Goal: Task Accomplishment & Management: Use online tool/utility

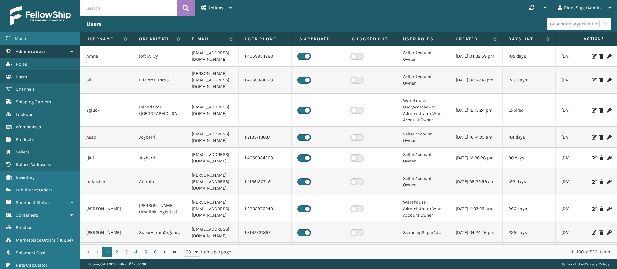
click at [67, 52] on link "Administration" at bounding box center [40, 51] width 80 height 13
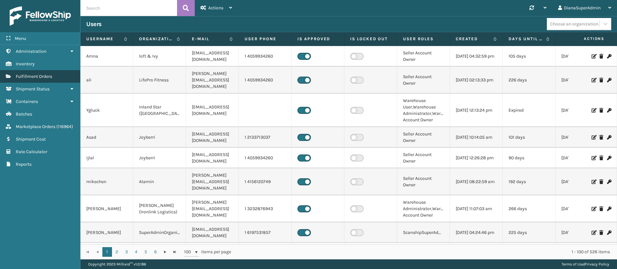
click at [52, 76] on span "Fulfillment Orders" at bounding box center [34, 76] width 36 height 5
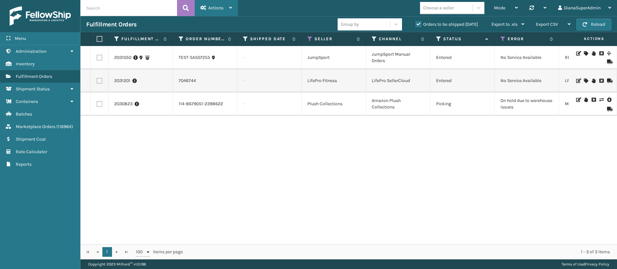
click at [227, 10] on div "Actions" at bounding box center [216, 8] width 32 height 16
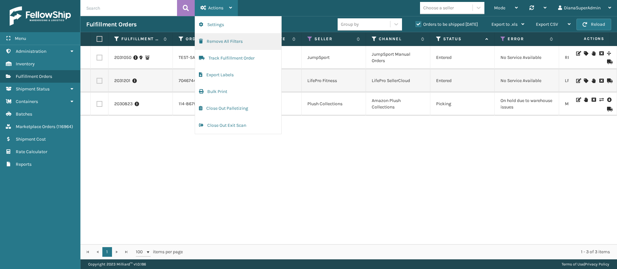
click at [236, 42] on button "Remove All Filters" at bounding box center [238, 41] width 86 height 17
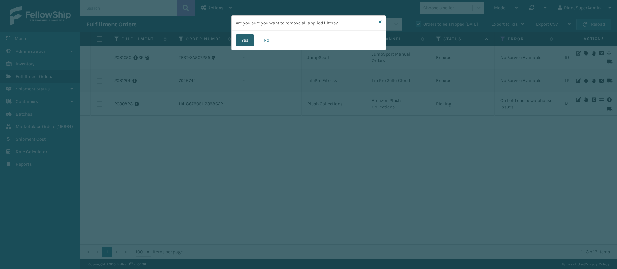
click at [247, 40] on button "Yes" at bounding box center [245, 40] width 18 height 12
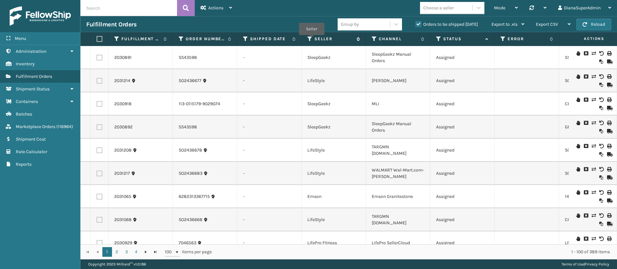
click at [310, 39] on icon at bounding box center [309, 39] width 5 height 6
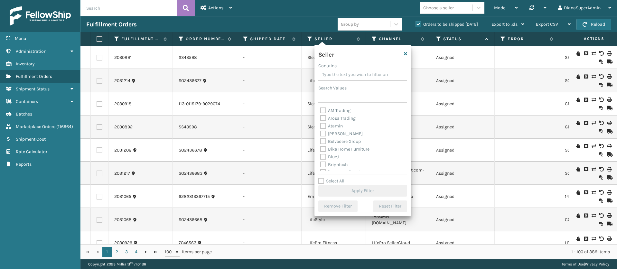
click at [323, 180] on label "Select All" at bounding box center [331, 180] width 26 height 5
click at [323, 178] on input "Select All" at bounding box center [366, 177] width 97 height 1
checkbox input "true"
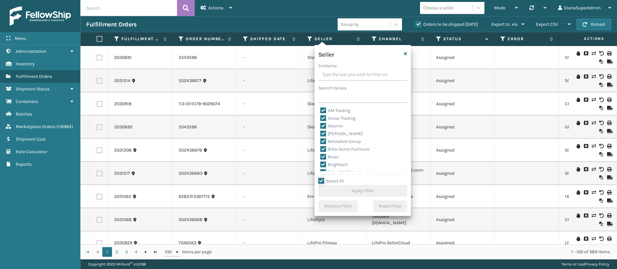
checkbox input "true"
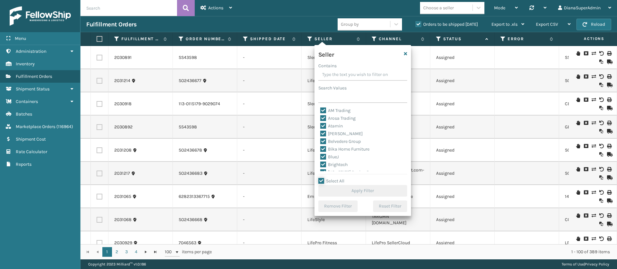
checkbox input "true"
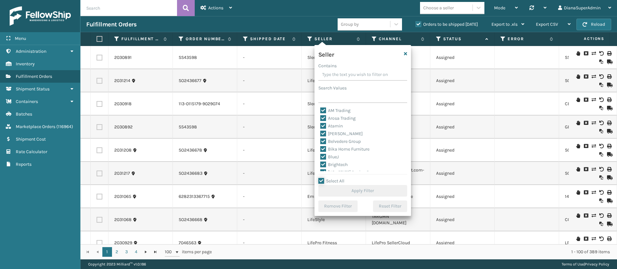
checkbox input "true"
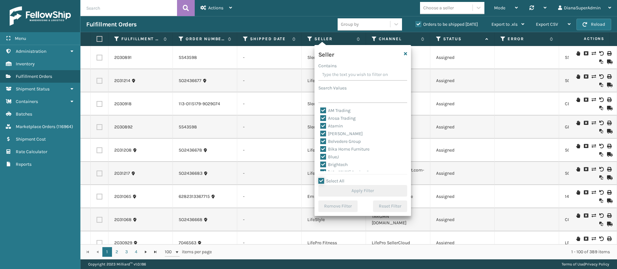
checkbox input "true"
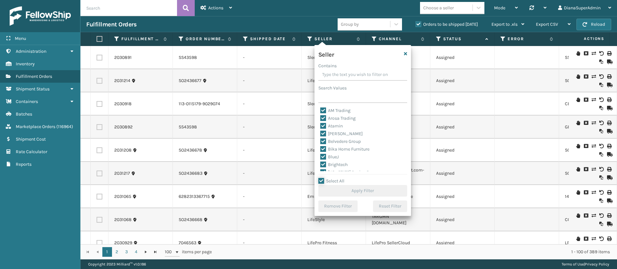
checkbox input "true"
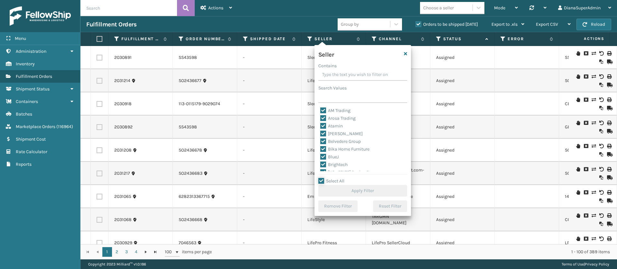
checkbox input "true"
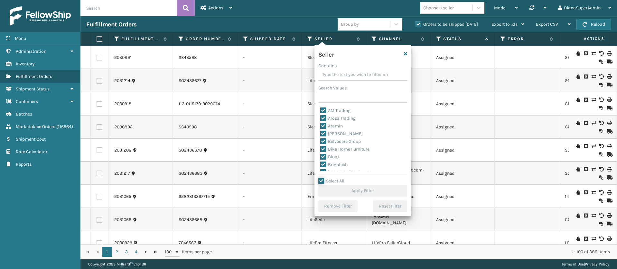
checkbox input "true"
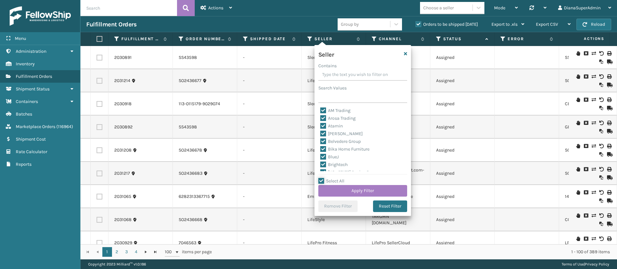
scroll to position [198, 0]
click at [324, 159] on label "SleepGeekz" at bounding box center [335, 159] width 31 height 5
click at [320, 159] on input "SleepGeekz" at bounding box center [320, 158] width 0 height 4
checkbox input "false"
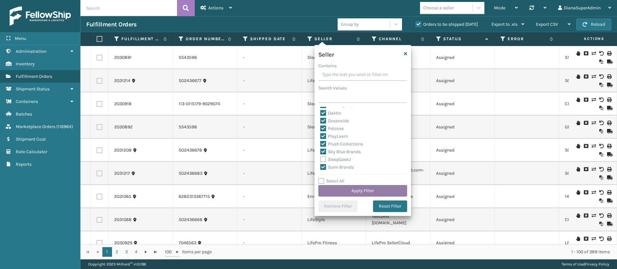
click at [362, 188] on button "Apply Filter" at bounding box center [362, 191] width 89 height 12
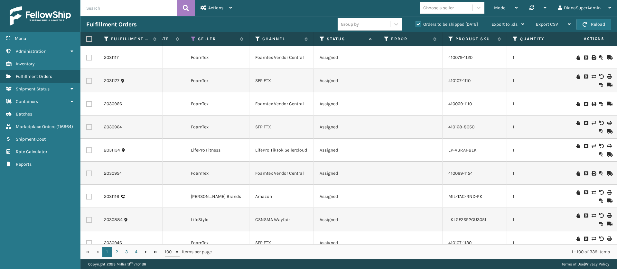
scroll to position [0, 128]
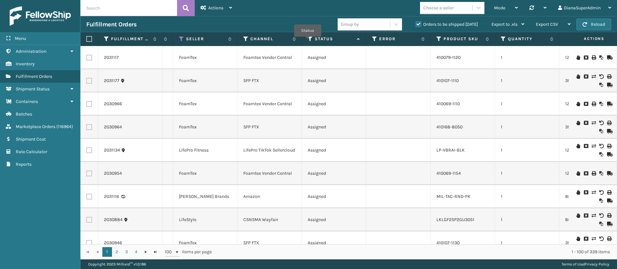
click at [309, 39] on icon at bounding box center [310, 39] width 5 height 6
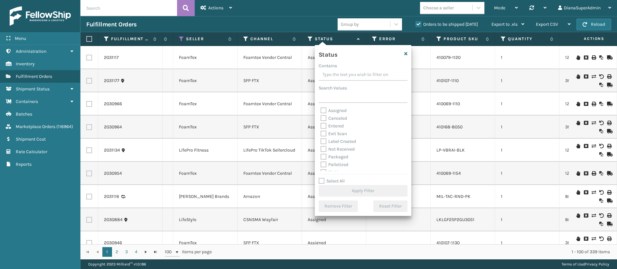
click at [325, 140] on label "Label Created" at bounding box center [337, 141] width 35 height 5
click at [321, 140] on input "Label Created" at bounding box center [320, 140] width 0 height 4
checkbox input "true"
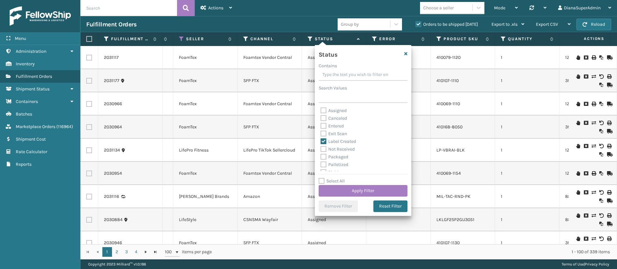
click at [321, 149] on label "Not Received" at bounding box center [337, 148] width 34 height 5
click at [321, 149] on input "Not Received" at bounding box center [320, 147] width 0 height 4
click at [323, 147] on label "Not Received" at bounding box center [337, 148] width 34 height 5
click at [321, 147] on input "Not Received" at bounding box center [320, 147] width 0 height 4
checkbox input "false"
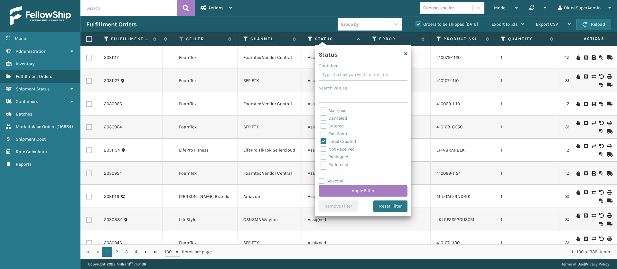
click at [324, 156] on label "Packaged" at bounding box center [334, 156] width 28 height 5
click at [321, 156] on input "Packaged" at bounding box center [320, 155] width 0 height 4
checkbox input "true"
click at [324, 164] on label "Palletized" at bounding box center [334, 164] width 28 height 5
click at [321, 164] on input "Palletized" at bounding box center [320, 163] width 0 height 4
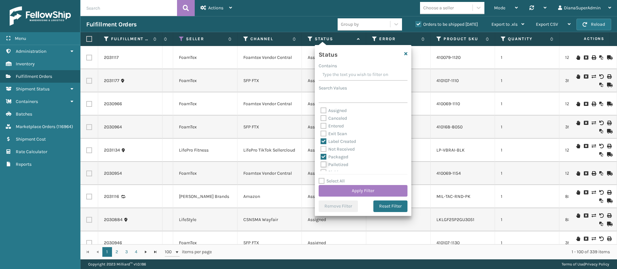
checkbox input "true"
click at [322, 134] on label "Picking" at bounding box center [331, 136] width 23 height 5
click at [321, 134] on input "Picking" at bounding box center [320, 135] width 0 height 4
checkbox input "true"
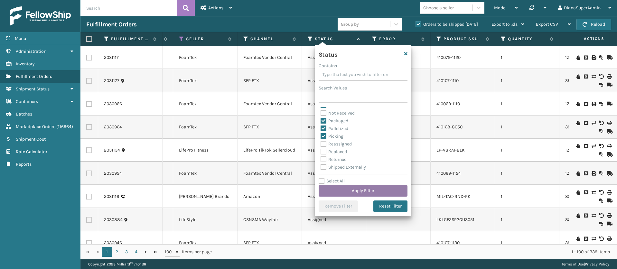
click at [360, 190] on button "Apply Filter" at bounding box center [363, 191] width 89 height 12
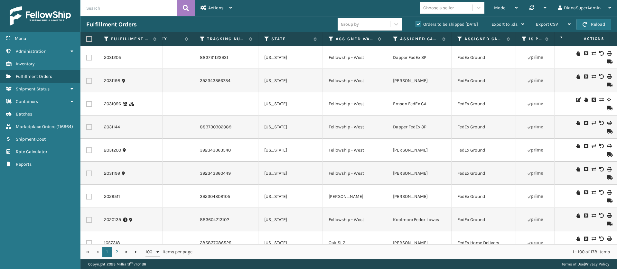
scroll to position [0, 513]
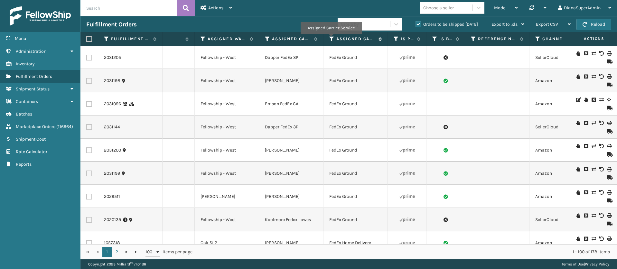
click at [331, 39] on icon at bounding box center [331, 39] width 5 height 6
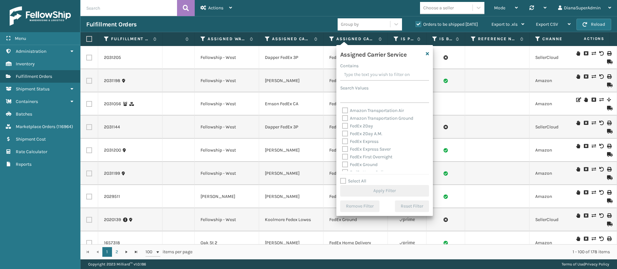
click at [344, 179] on label "Select All" at bounding box center [353, 180] width 26 height 5
click at [344, 178] on input "Select All" at bounding box center [388, 177] width 97 height 1
checkbox input "true"
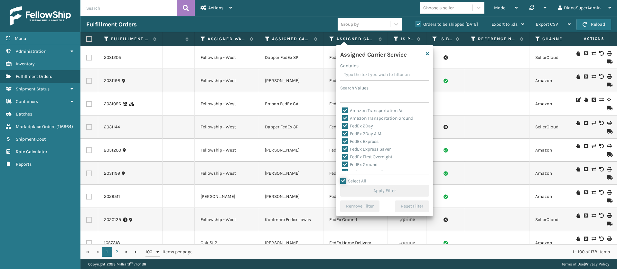
checkbox input "true"
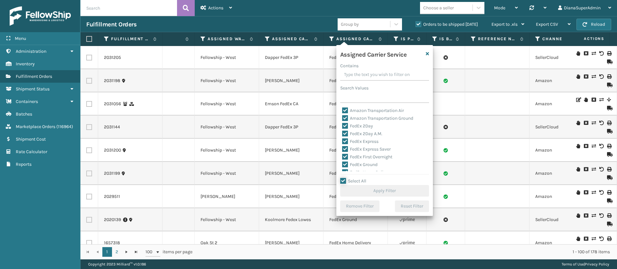
checkbox input "true"
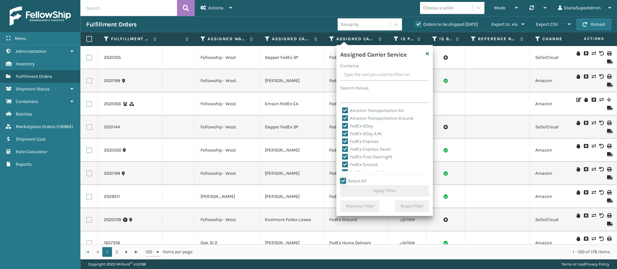
checkbox input "true"
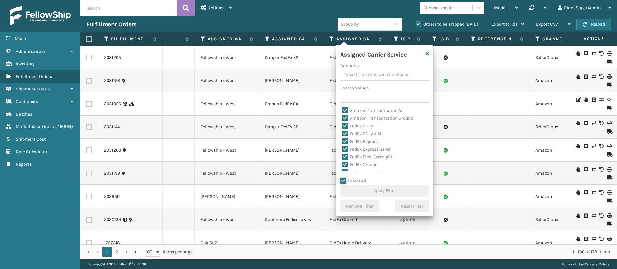
checkbox input "true"
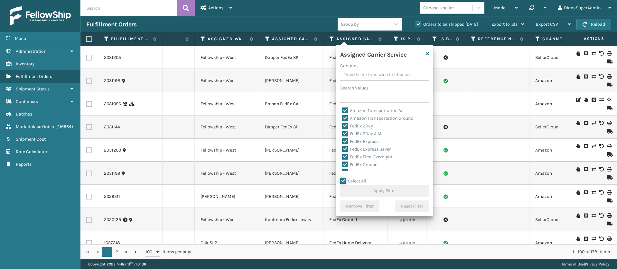
checkbox input "true"
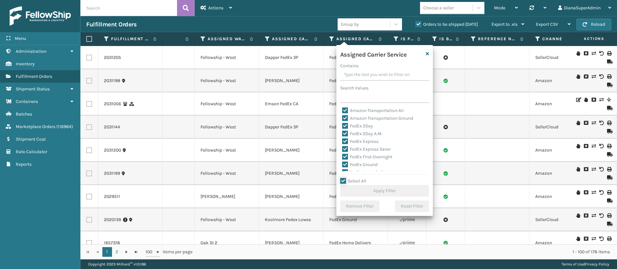
checkbox input "true"
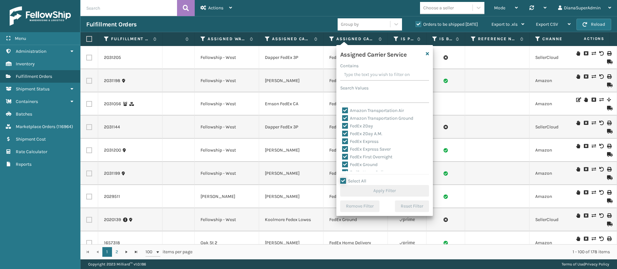
checkbox input "true"
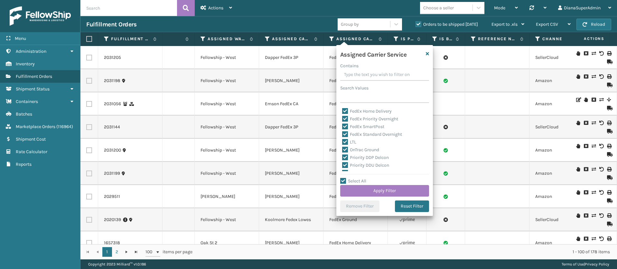
click at [344, 142] on label "LTL" at bounding box center [349, 141] width 14 height 5
click at [342, 142] on input "LTL" at bounding box center [342, 140] width 0 height 4
checkbox input "false"
click at [387, 191] on button "Apply Filter" at bounding box center [384, 191] width 89 height 12
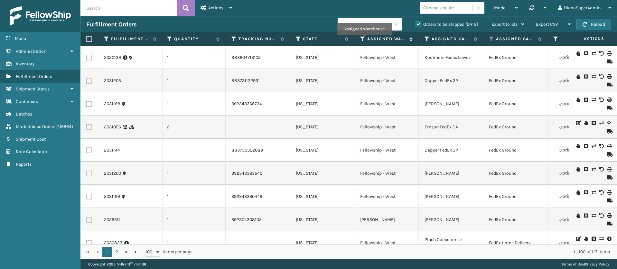
click at [364, 40] on icon at bounding box center [362, 39] width 5 height 6
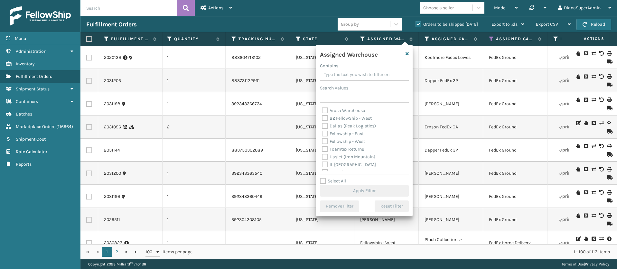
click at [324, 132] on label "Fellowship - East" at bounding box center [343, 133] width 42 height 5
click at [322, 132] on input "Fellowship - East" at bounding box center [322, 132] width 0 height 4
checkbox input "true"
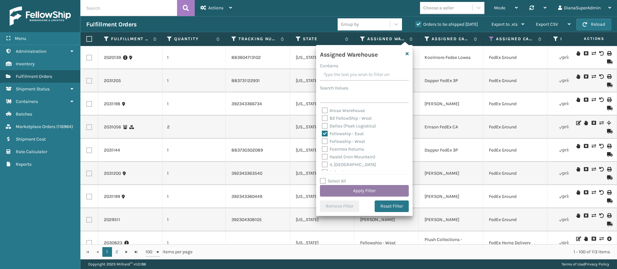
click at [355, 191] on button "Apply Filter" at bounding box center [364, 191] width 89 height 12
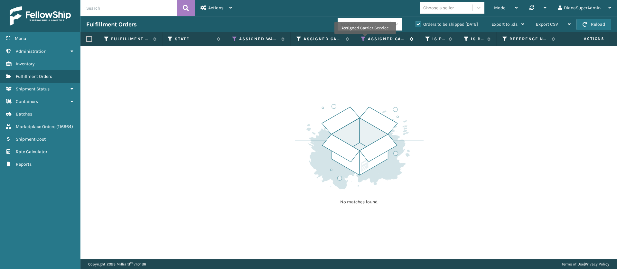
click at [365, 39] on icon at bounding box center [363, 39] width 5 height 6
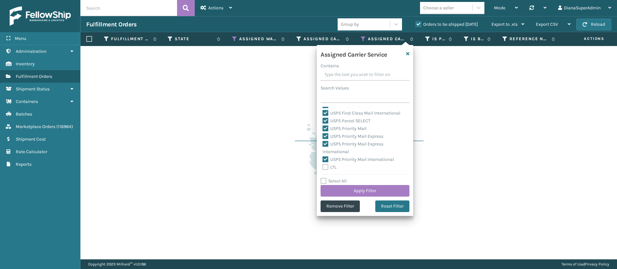
click at [323, 181] on label "Select All" at bounding box center [333, 180] width 26 height 5
click at [323, 178] on input "Select All" at bounding box center [368, 177] width 97 height 1
checkbox input "true"
click at [323, 180] on label "Select All" at bounding box center [333, 180] width 26 height 5
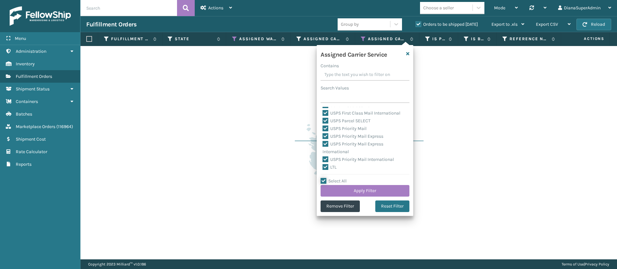
click at [323, 178] on input "Select All" at bounding box center [368, 177] width 97 height 1
checkbox input "false"
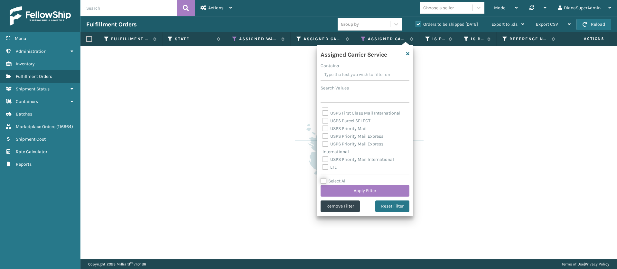
checkbox input "false"
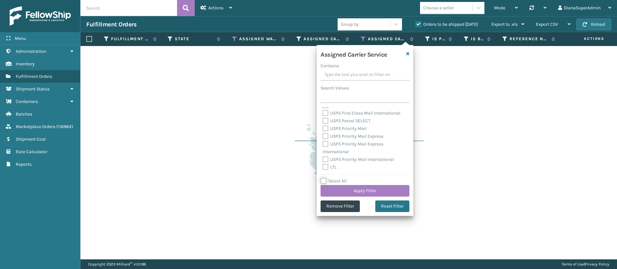
checkbox input "false"
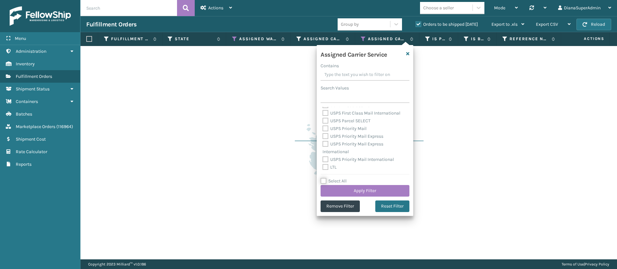
checkbox input "false"
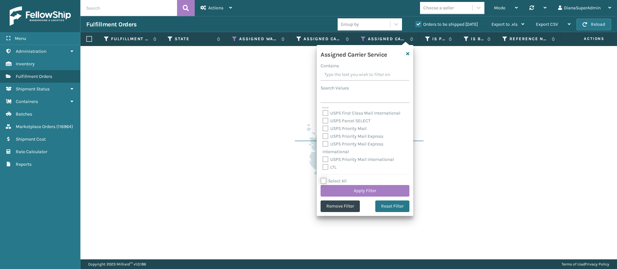
checkbox input "false"
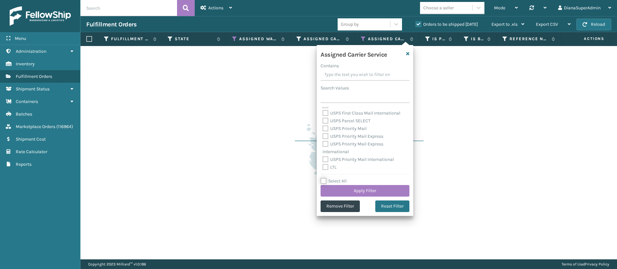
checkbox input "false"
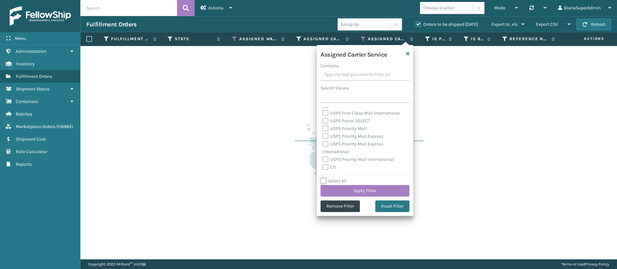
checkbox input "false"
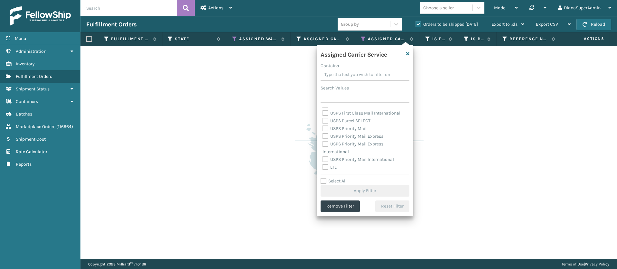
click at [326, 164] on label "LTL" at bounding box center [329, 166] width 14 height 5
click at [323, 164] on input "LTL" at bounding box center [322, 165] width 0 height 4
checkbox input "true"
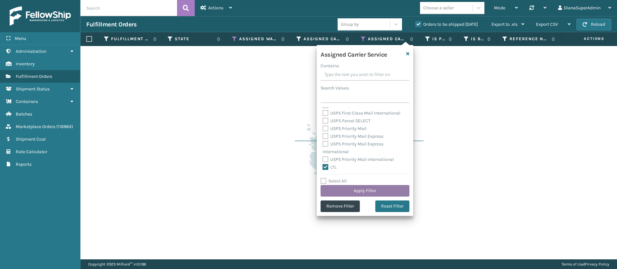
click at [365, 189] on button "Apply Filter" at bounding box center [364, 191] width 89 height 12
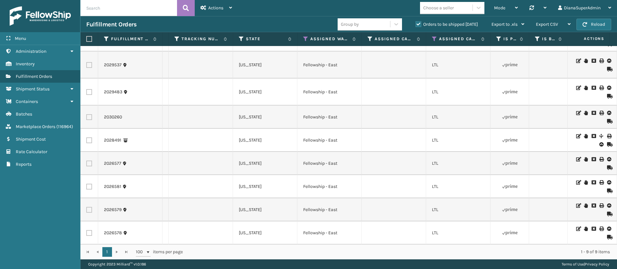
scroll to position [0, 519]
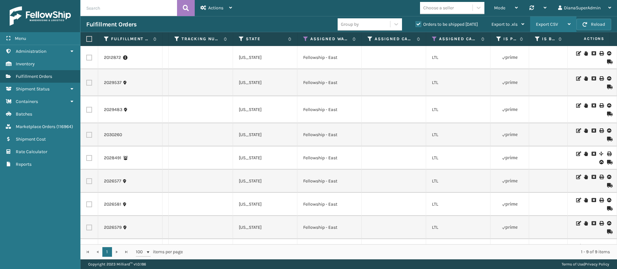
click at [566, 23] on div "Export CSV" at bounding box center [553, 24] width 35 height 16
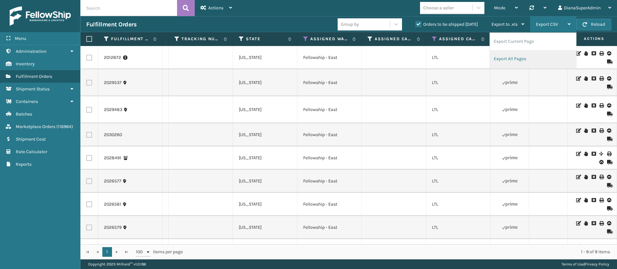
click at [508, 60] on li "Export All Pages" at bounding box center [533, 58] width 86 height 17
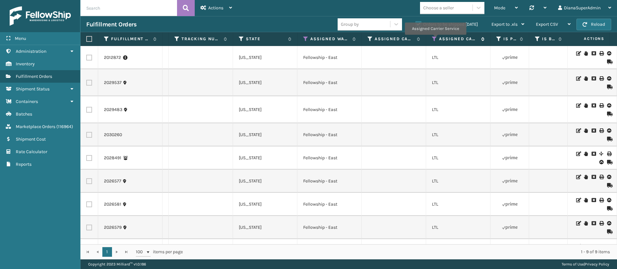
click at [435, 39] on icon at bounding box center [434, 39] width 5 height 6
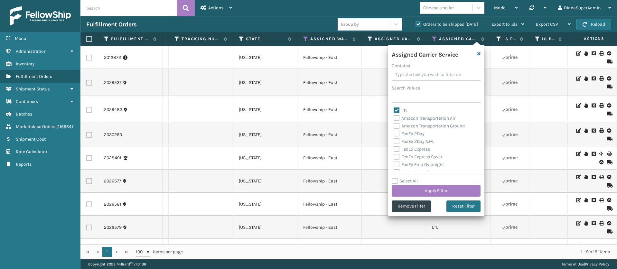
click at [397, 111] on label "LTL" at bounding box center [400, 110] width 14 height 5
click at [394, 111] on input "LTL" at bounding box center [393, 109] width 0 height 4
checkbox input "false"
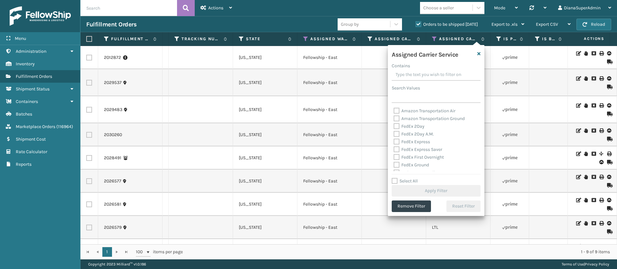
scroll to position [0, 0]
click at [394, 180] on label "Select All" at bounding box center [405, 180] width 26 height 5
click at [394, 178] on input "Select All" at bounding box center [440, 177] width 97 height 1
checkbox input "true"
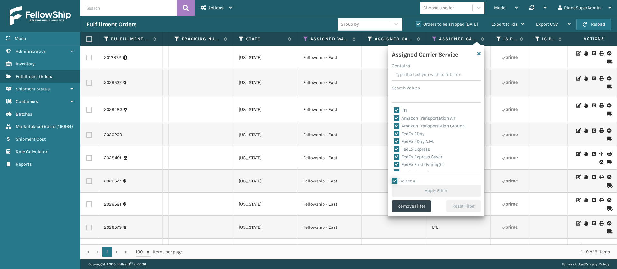
checkbox input "true"
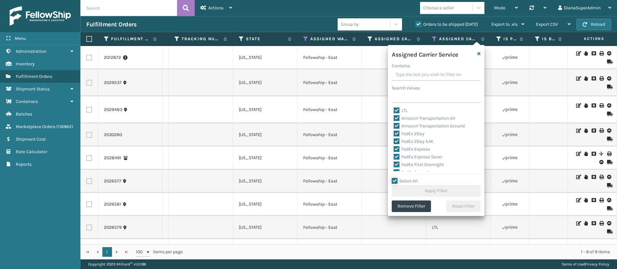
checkbox input "true"
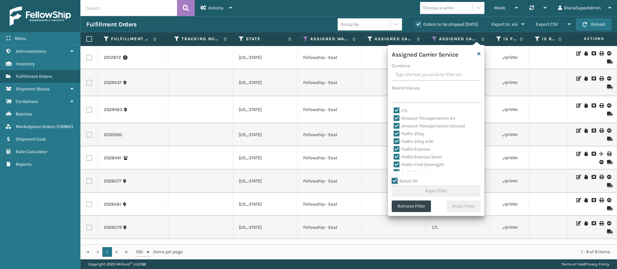
checkbox input "true"
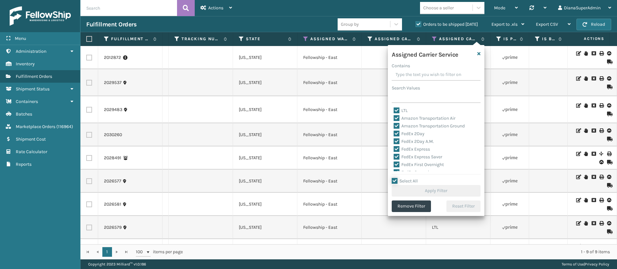
checkbox input "true"
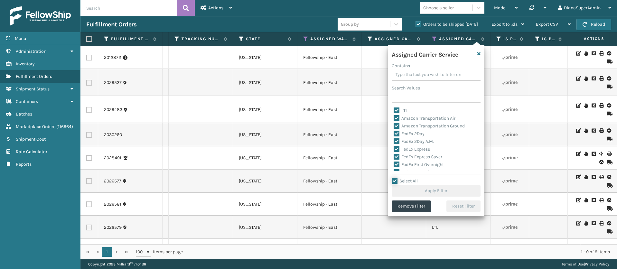
checkbox input "true"
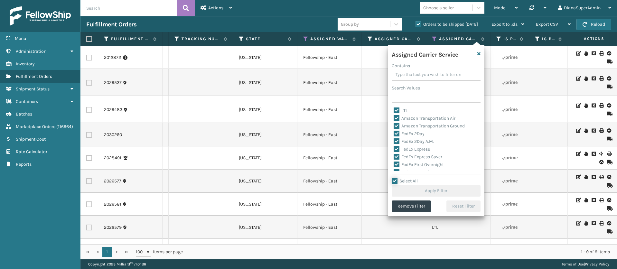
checkbox input "true"
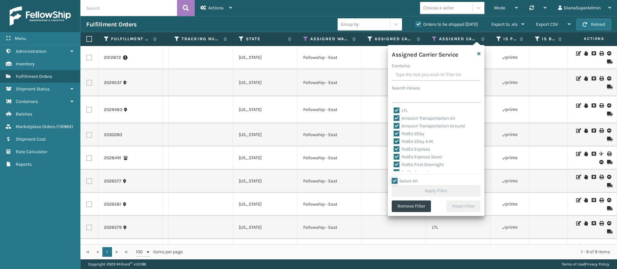
checkbox input "true"
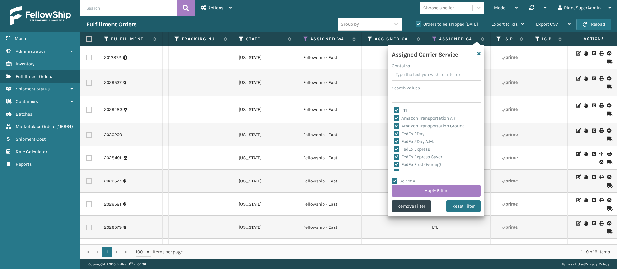
click at [396, 109] on label "LTL" at bounding box center [400, 110] width 14 height 5
click at [394, 109] on input "LTL" at bounding box center [393, 109] width 0 height 4
checkbox input "false"
click at [441, 190] on button "Apply Filter" at bounding box center [436, 191] width 89 height 12
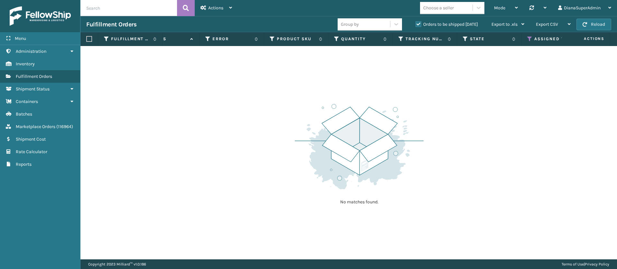
scroll to position [0, 380]
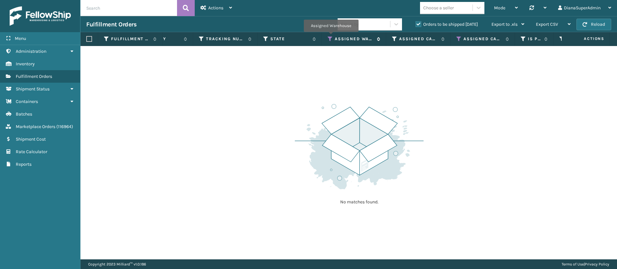
click at [331, 36] on icon at bounding box center [330, 39] width 5 height 6
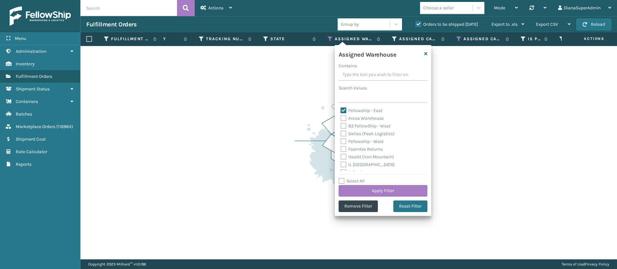
click at [342, 108] on label "Fellowship - East" at bounding box center [361, 110] width 42 height 5
click at [341, 108] on input "Fellowship - East" at bounding box center [340, 109] width 0 height 4
checkbox input "false"
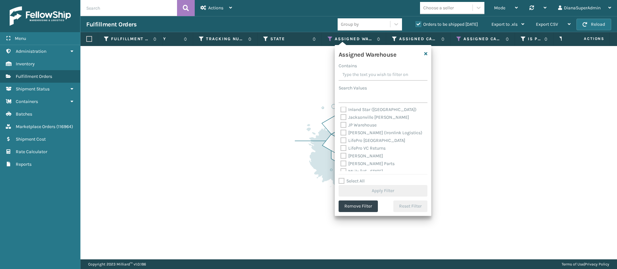
scroll to position [72, 0]
click at [345, 138] on label "[PERSON_NAME] (Ironlink Logistics)" at bounding box center [381, 138] width 82 height 5
click at [341, 138] on input "[PERSON_NAME] (Ironlink Logistics)" at bounding box center [340, 137] width 0 height 4
checkbox input "true"
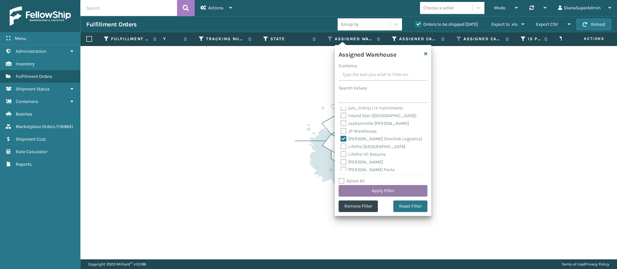
click at [383, 190] on button "Apply Filter" at bounding box center [382, 191] width 89 height 12
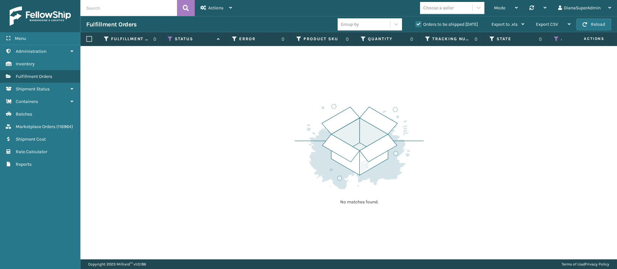
scroll to position [0, 327]
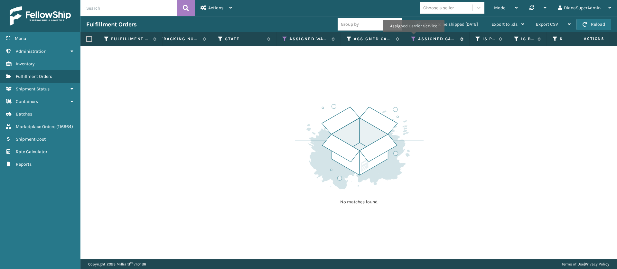
click at [413, 37] on icon at bounding box center [413, 39] width 5 height 6
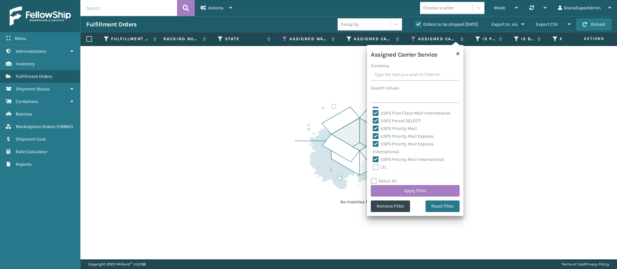
click at [373, 179] on label "Select All" at bounding box center [384, 180] width 26 height 5
click at [373, 178] on input "Select All" at bounding box center [419, 177] width 97 height 1
checkbox input "true"
click at [373, 179] on label "Select All" at bounding box center [384, 180] width 26 height 5
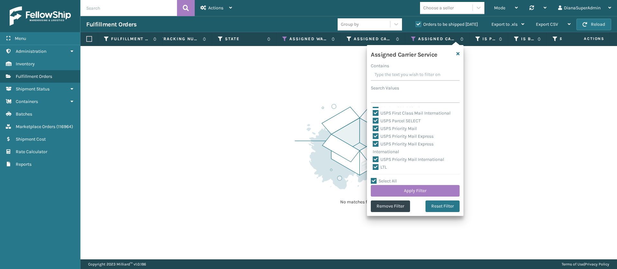
click at [373, 178] on input "Select All" at bounding box center [419, 177] width 97 height 1
checkbox input "false"
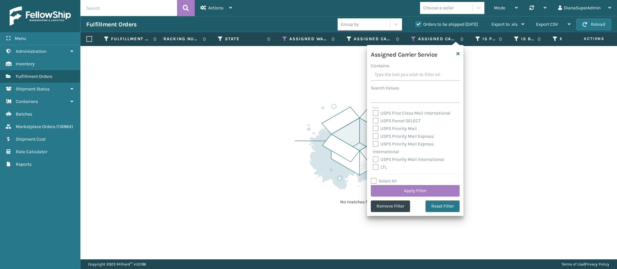
checkbox input "false"
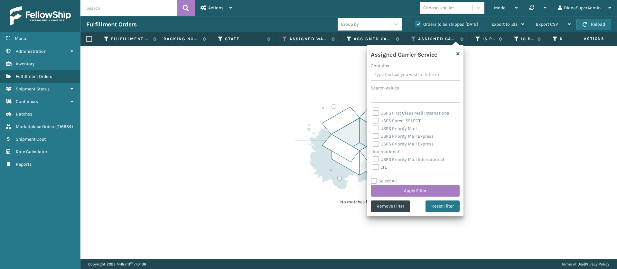
checkbox input "false"
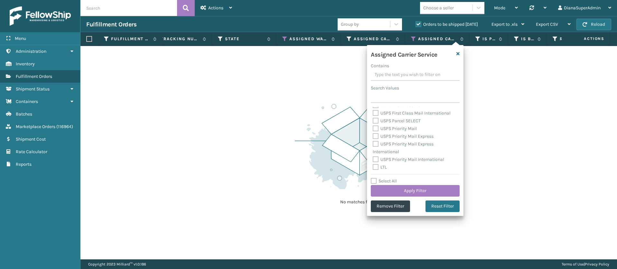
checkbox input "false"
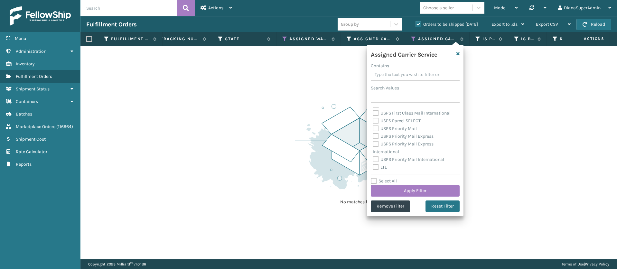
checkbox input "false"
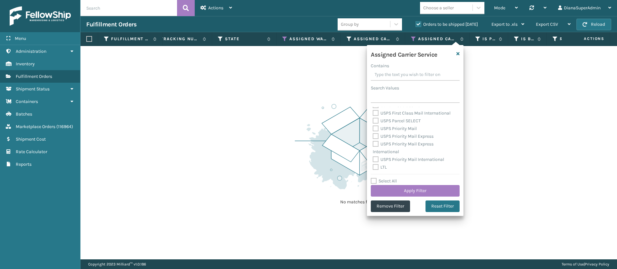
checkbox input "false"
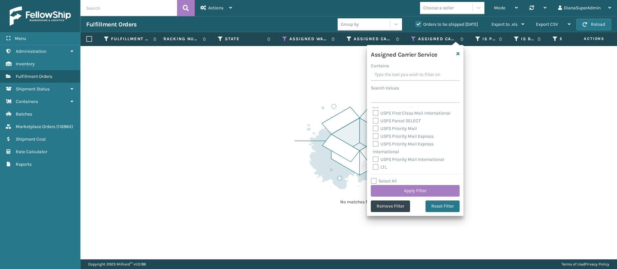
checkbox input "false"
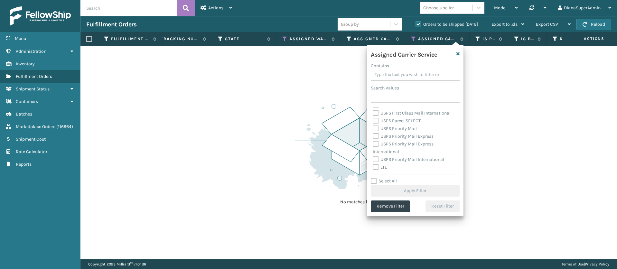
click at [375, 164] on label "LTL" at bounding box center [380, 166] width 14 height 5
click at [375, 165] on label "LTL" at bounding box center [380, 166] width 14 height 5
click at [373, 165] on input "LTL" at bounding box center [373, 165] width 0 height 4
checkbox input "true"
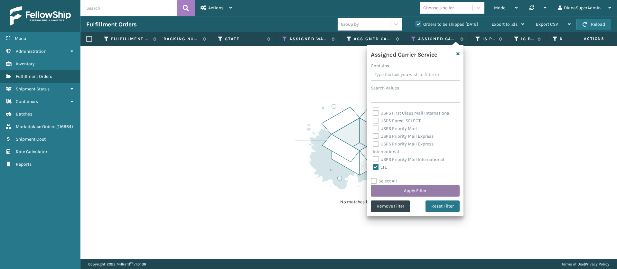
click at [409, 190] on button "Apply Filter" at bounding box center [415, 191] width 89 height 12
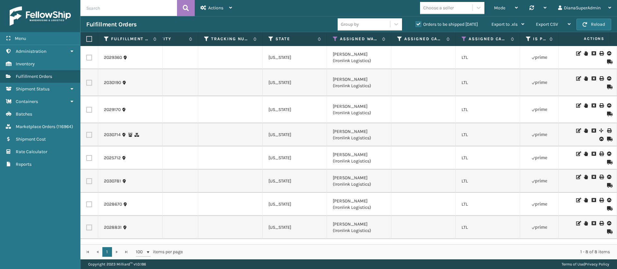
scroll to position [0, 492]
click at [568, 25] on icon at bounding box center [569, 24] width 3 height 5
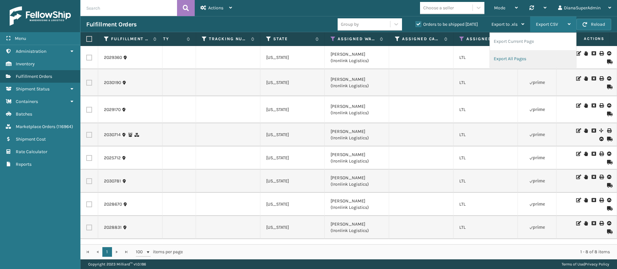
click at [509, 60] on li "Export All Pages" at bounding box center [533, 58] width 86 height 17
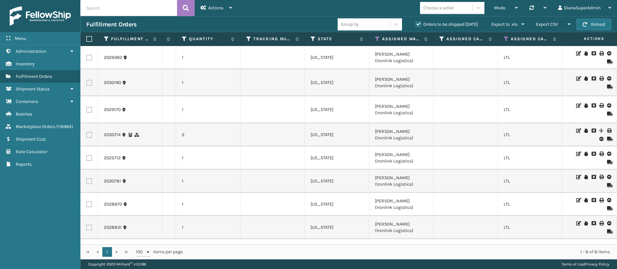
scroll to position [0, 483]
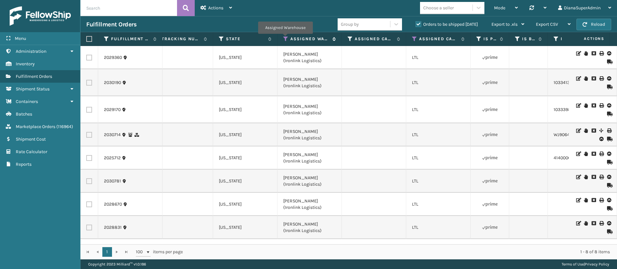
click at [285, 38] on icon at bounding box center [285, 39] width 5 height 6
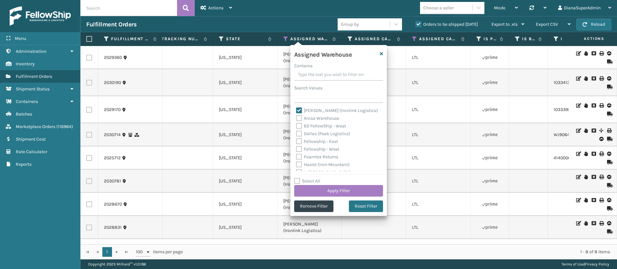
click at [299, 108] on label "[PERSON_NAME] (Ironlink Logistics)" at bounding box center [337, 110] width 82 height 5
click at [296, 107] on input "[PERSON_NAME] (Ironlink Logistics)" at bounding box center [296, 109] width 0 height 4
checkbox input "false"
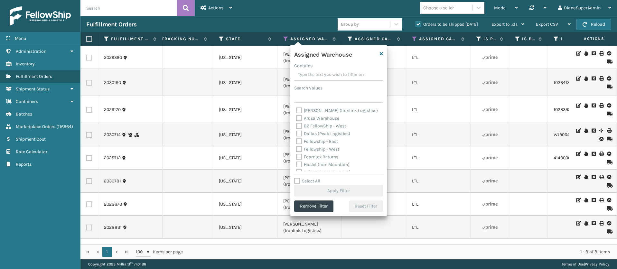
click at [298, 134] on label "Dallas (Peak Logistics)" at bounding box center [323, 133] width 54 height 5
click at [296, 134] on input "Dallas (Peak Logistics)" at bounding box center [296, 132] width 0 height 4
checkbox input "true"
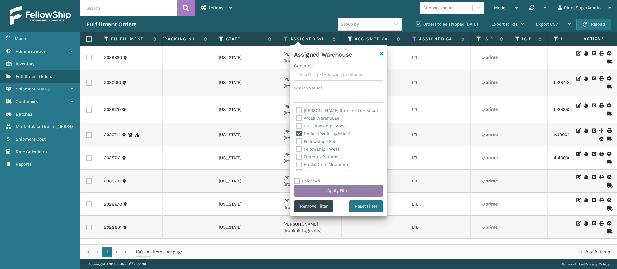
click at [326, 189] on button "Apply Filter" at bounding box center [338, 191] width 89 height 12
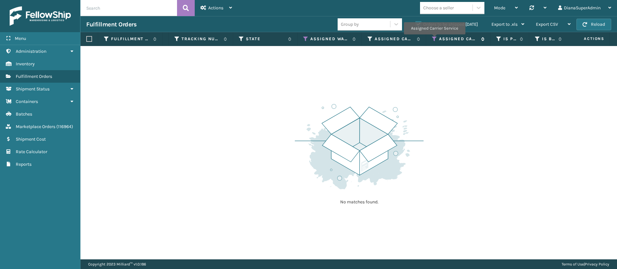
click at [434, 39] on icon at bounding box center [434, 39] width 5 height 6
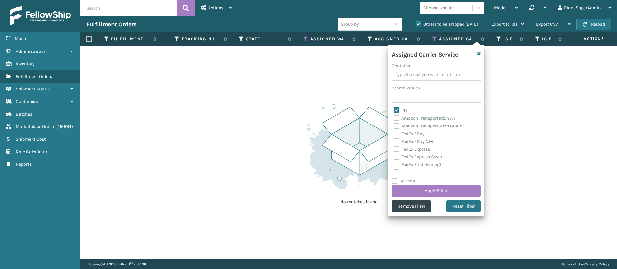
click at [397, 178] on label "Select All" at bounding box center [405, 180] width 26 height 5
click at [397, 178] on input "Select All" at bounding box center [440, 177] width 97 height 1
checkbox input "true"
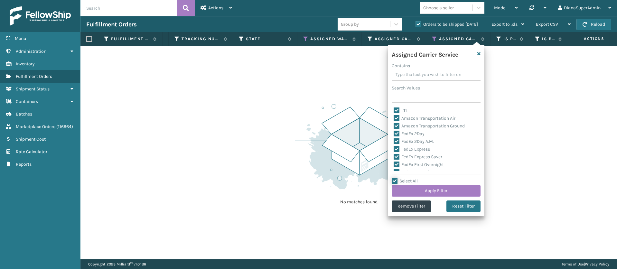
checkbox input "true"
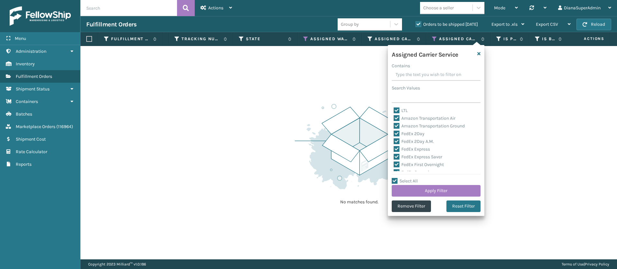
click at [398, 108] on label "LTL" at bounding box center [400, 110] width 14 height 5
click at [394, 108] on input "LTL" at bounding box center [393, 109] width 0 height 4
click at [433, 188] on button "Apply Filter" at bounding box center [436, 191] width 89 height 12
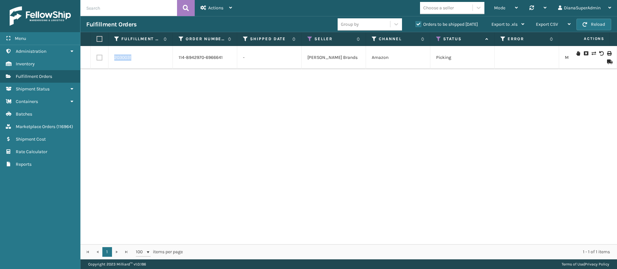
drag, startPoint x: 133, startPoint y: 53, endPoint x: 109, endPoint y: 51, distance: 23.6
click at [109, 51] on td "2030031" at bounding box center [140, 57] width 64 height 23
copy link "2030031"
click at [556, 23] on span "Export CSV" at bounding box center [547, 24] width 22 height 5
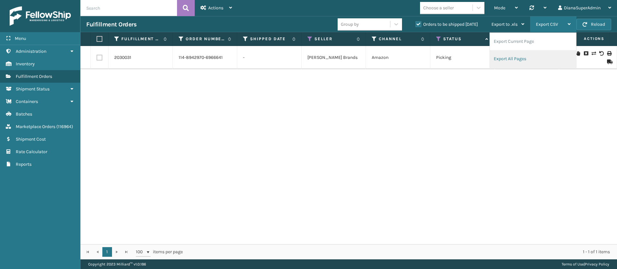
click at [518, 59] on li "Export All Pages" at bounding box center [533, 58] width 86 height 17
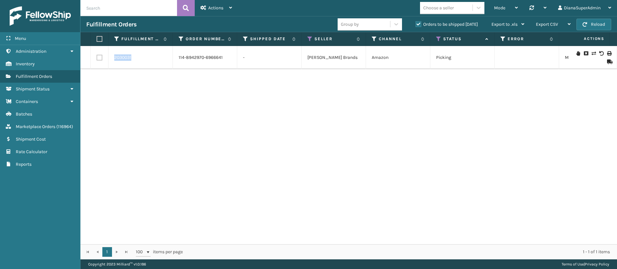
drag, startPoint x: 133, startPoint y: 54, endPoint x: 111, endPoint y: 56, distance: 21.6
click at [112, 53] on td "2030031" at bounding box center [140, 57] width 64 height 23
copy link "2030031"
click at [567, 23] on div "Export CSV" at bounding box center [553, 24] width 35 height 16
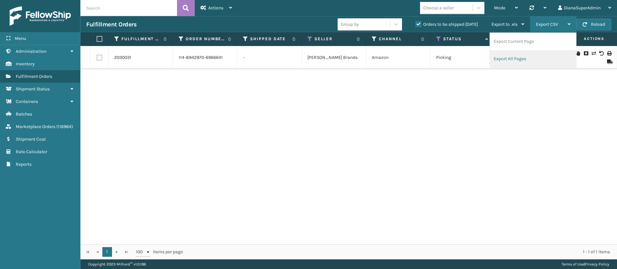
click at [507, 59] on li "Export All Pages" at bounding box center [533, 58] width 86 height 17
